Goal: Book appointment/travel/reservation

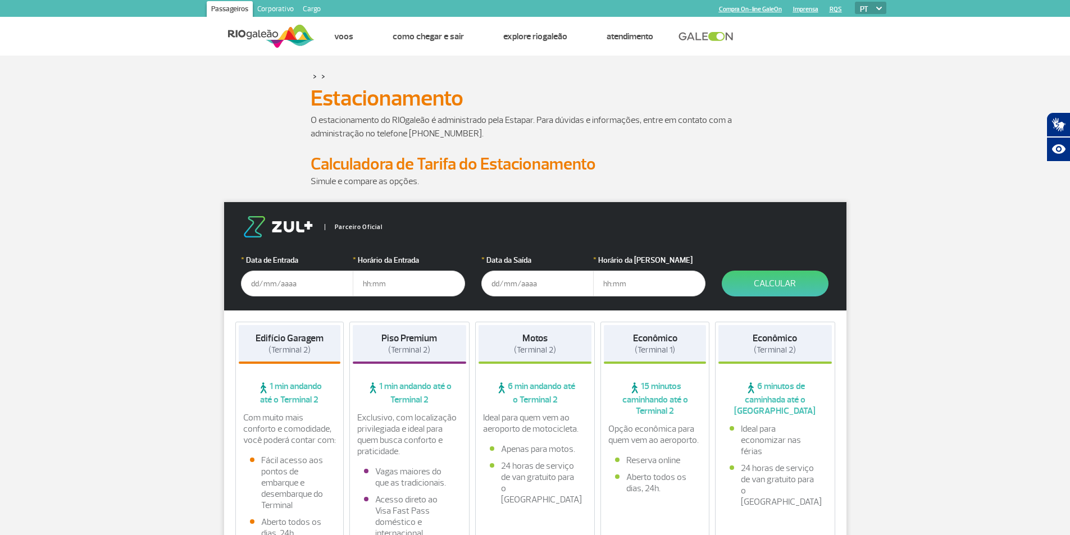
click at [319, 288] on input "text" at bounding box center [297, 284] width 112 height 26
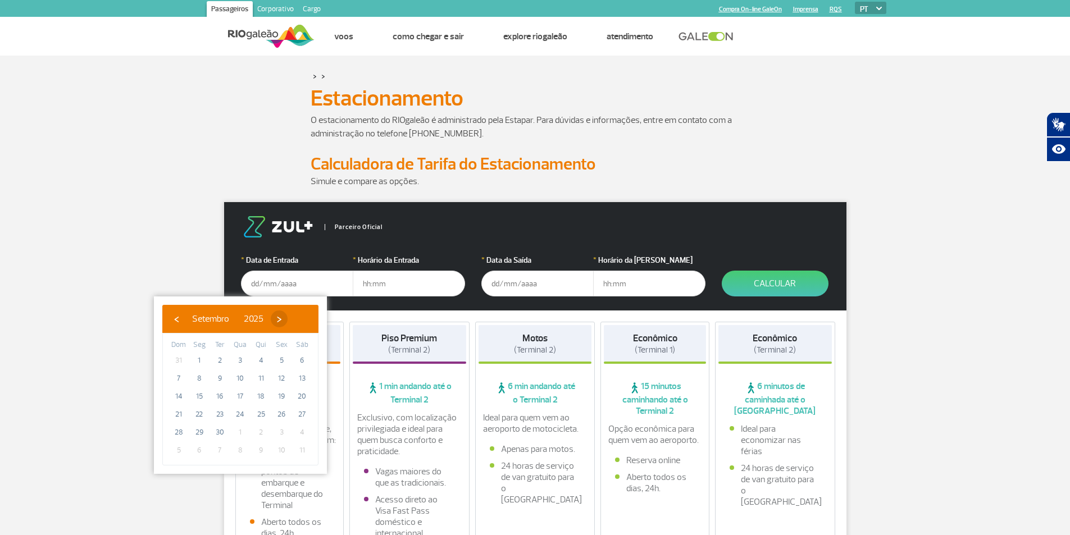
click at [288, 323] on span "›" at bounding box center [279, 319] width 17 height 17
click at [281, 323] on span "›" at bounding box center [272, 319] width 17 height 17
click at [289, 323] on span "›" at bounding box center [280, 319] width 17 height 17
click at [280, 384] on span "9" at bounding box center [281, 379] width 18 height 18
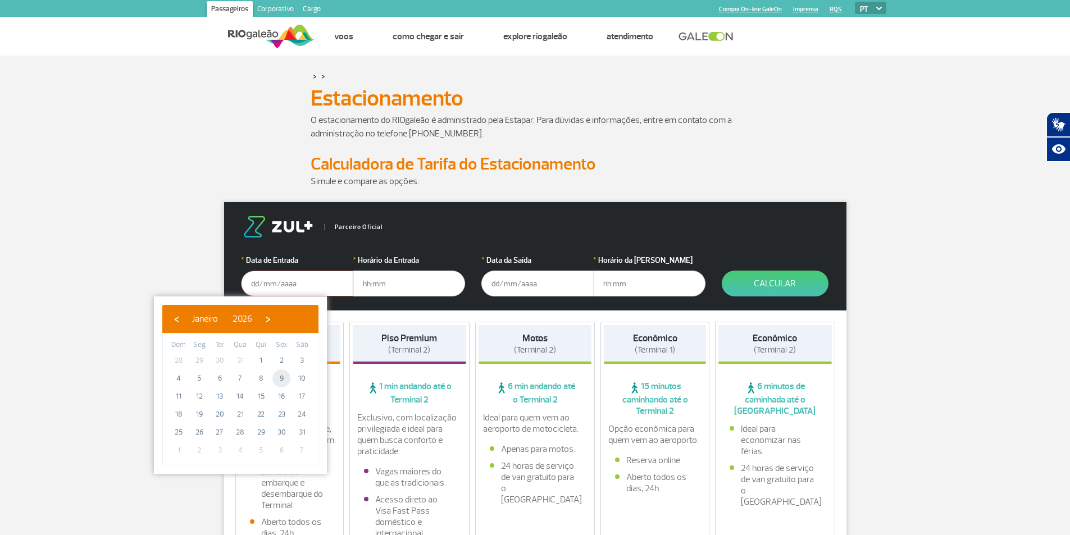
type input "[DATE]"
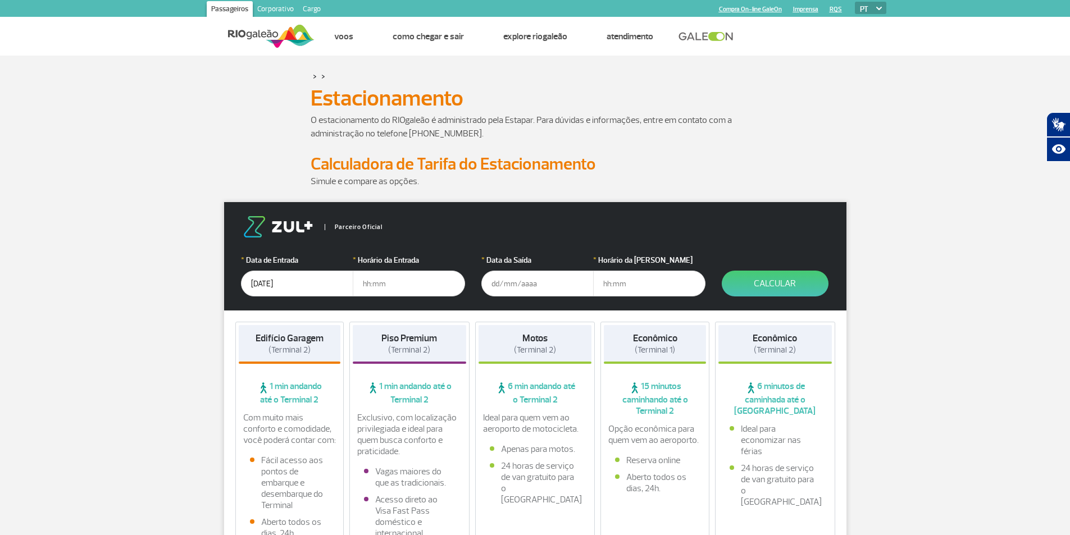
click at [378, 287] on input "text" at bounding box center [409, 284] width 112 height 26
type input "04:00"
click at [518, 276] on input "text" at bounding box center [537, 284] width 112 height 26
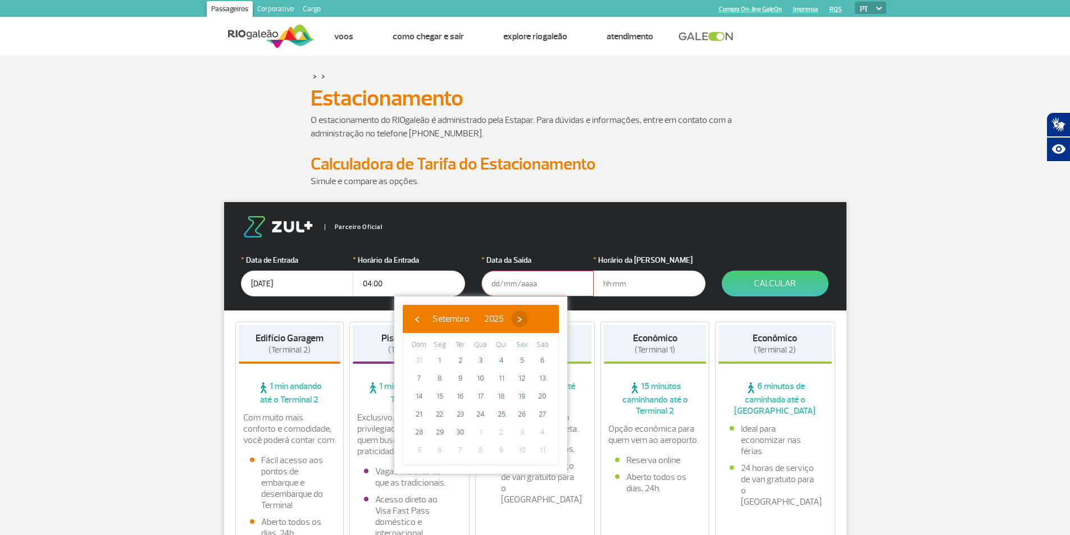
click at [528, 319] on span "›" at bounding box center [519, 319] width 17 height 17
click at [521, 319] on span "›" at bounding box center [512, 319] width 17 height 17
click at [530, 319] on span "›" at bounding box center [521, 319] width 17 height 17
click at [420, 394] on span "11" at bounding box center [419, 397] width 18 height 18
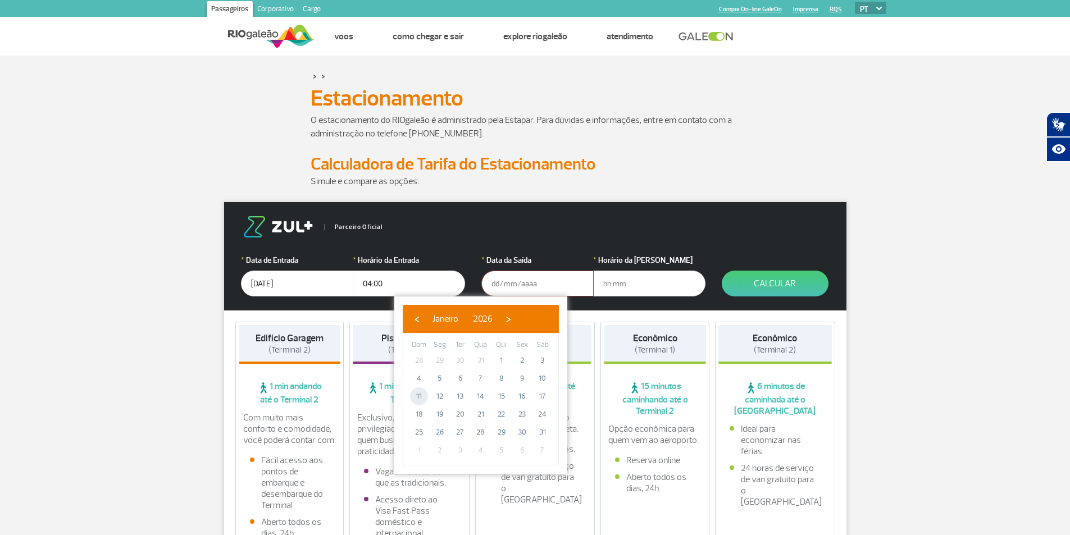
type input "[DATE]"
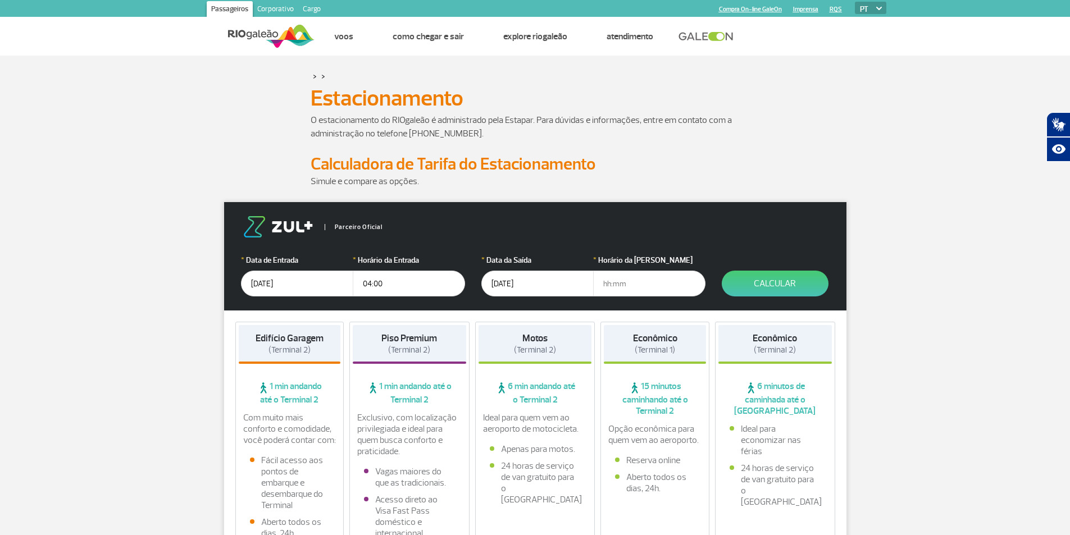
click at [624, 279] on input "text" at bounding box center [649, 284] width 112 height 26
click at [605, 286] on input "text" at bounding box center [649, 284] width 112 height 26
type input "22:30"
click at [753, 291] on button "Calcular" at bounding box center [775, 284] width 107 height 26
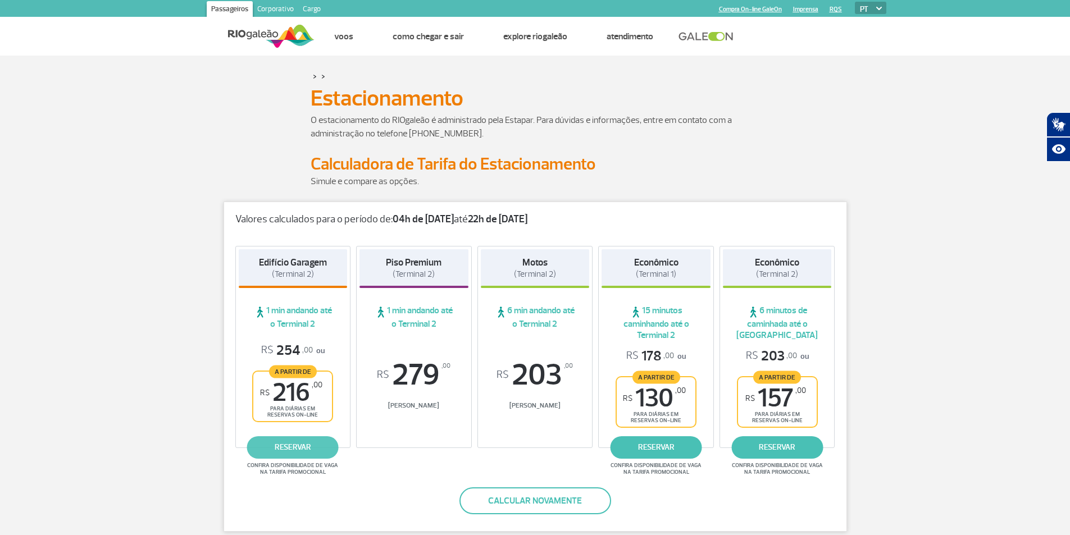
click at [294, 451] on link "reservar" at bounding box center [293, 447] width 92 height 22
